Goal: Find specific page/section

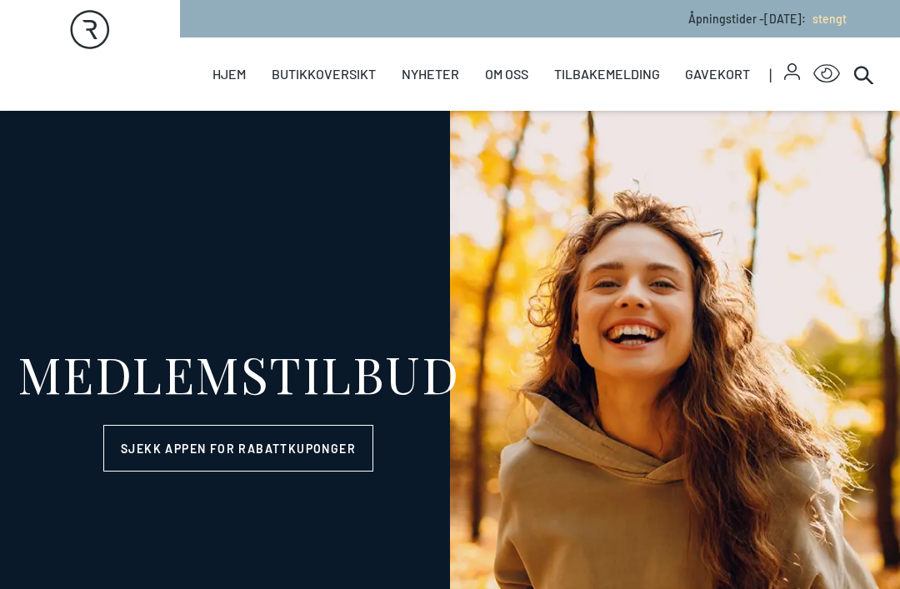
select select "NO"
click at [0, 0] on link "Helse" at bounding box center [0, 0] width 0 height 0
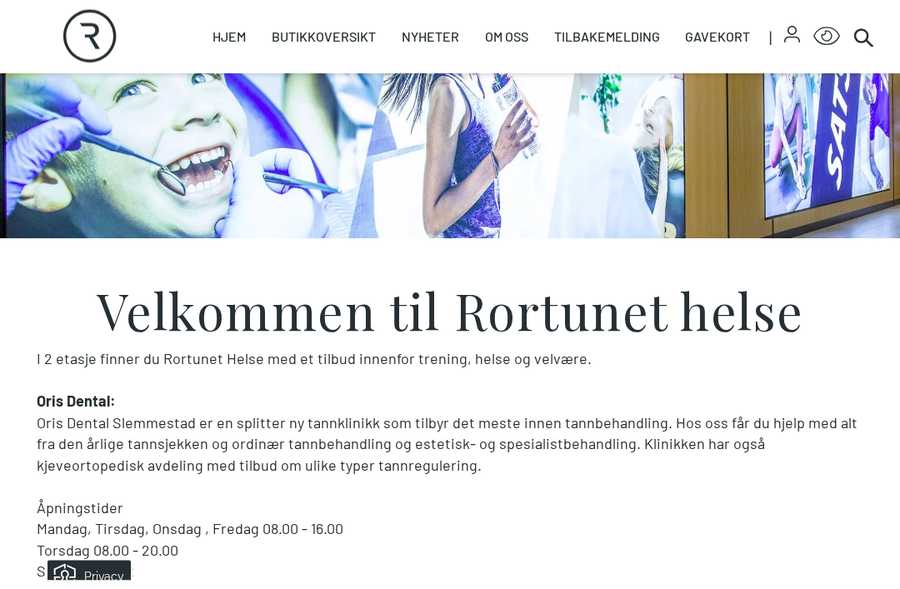
scroll to position [206, 0]
click at [0, 0] on link "Butikker" at bounding box center [0, 0] width 0 height 0
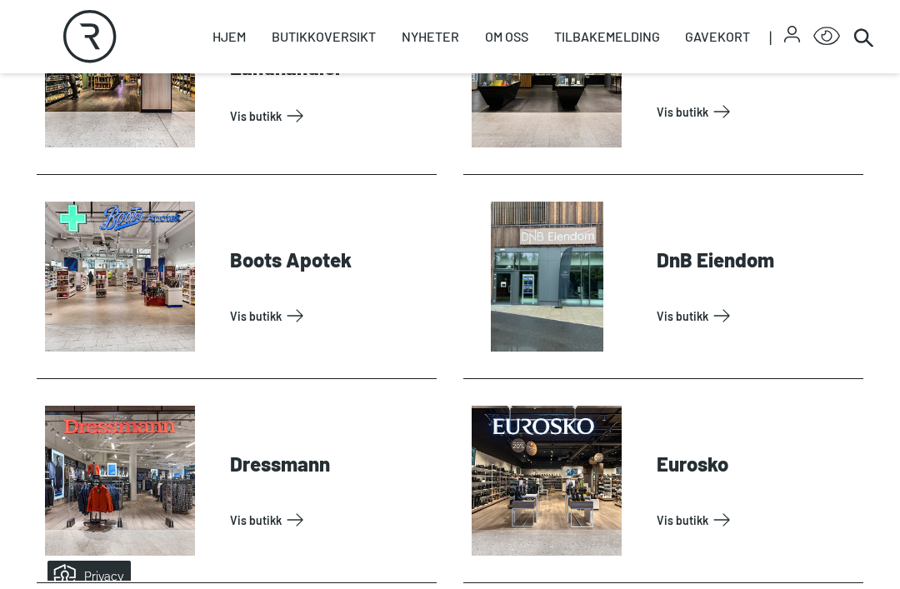
scroll to position [773, 0]
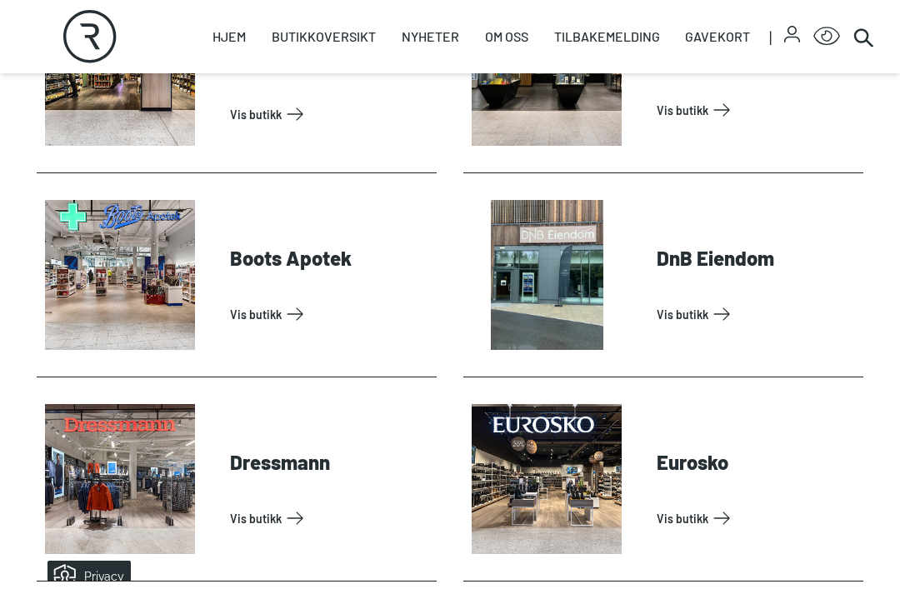
click at [262, 309] on link "Vis butikk" at bounding box center [330, 314] width 200 height 27
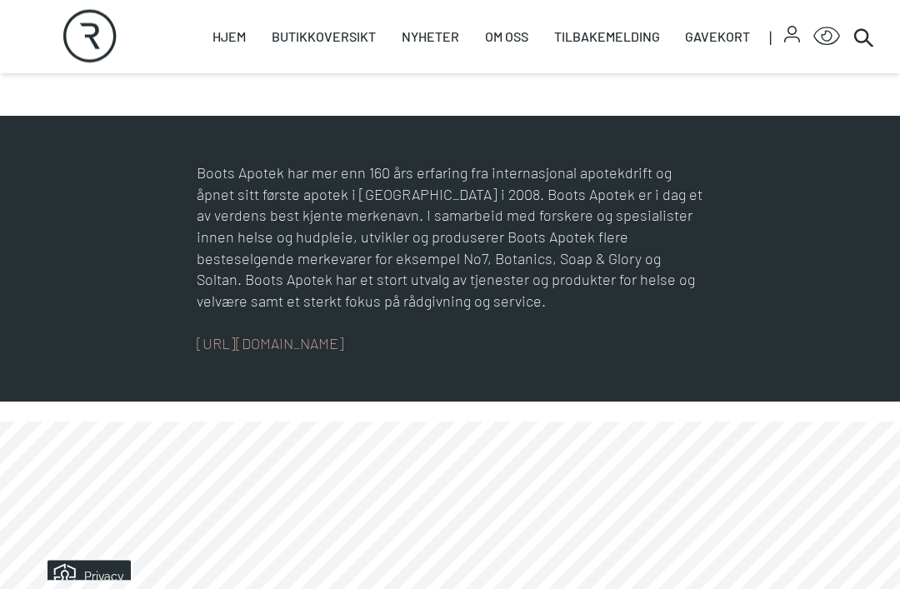
scroll to position [660, 0]
click at [300, 349] on link "[URL][DOMAIN_NAME]" at bounding box center [270, 343] width 147 height 18
